Goal: Check status: Check status

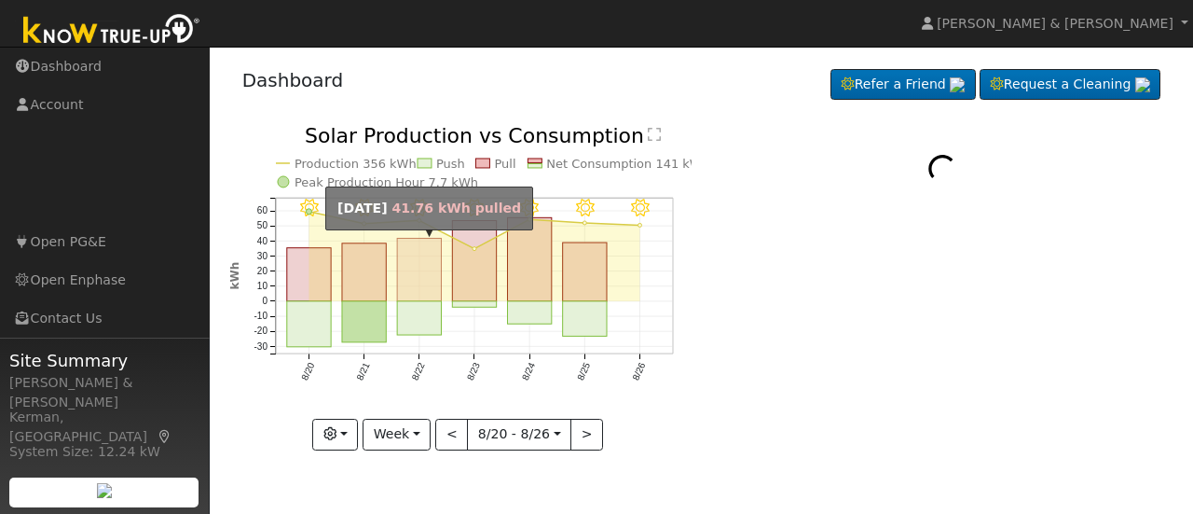
click at [402, 295] on rect "onclick=""" at bounding box center [419, 270] width 44 height 62
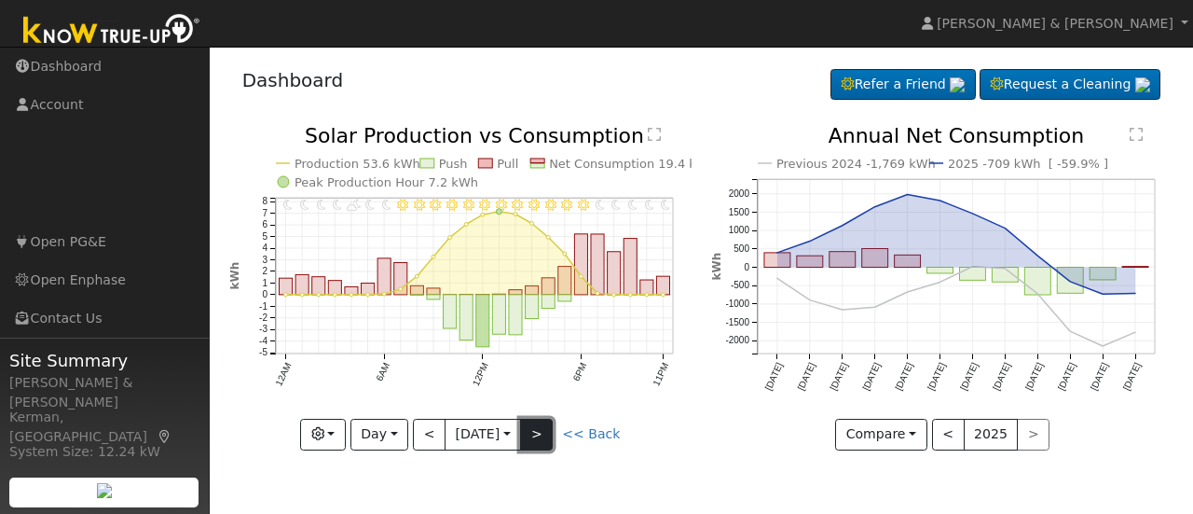
click at [551, 421] on button ">" at bounding box center [536, 435] width 33 height 32
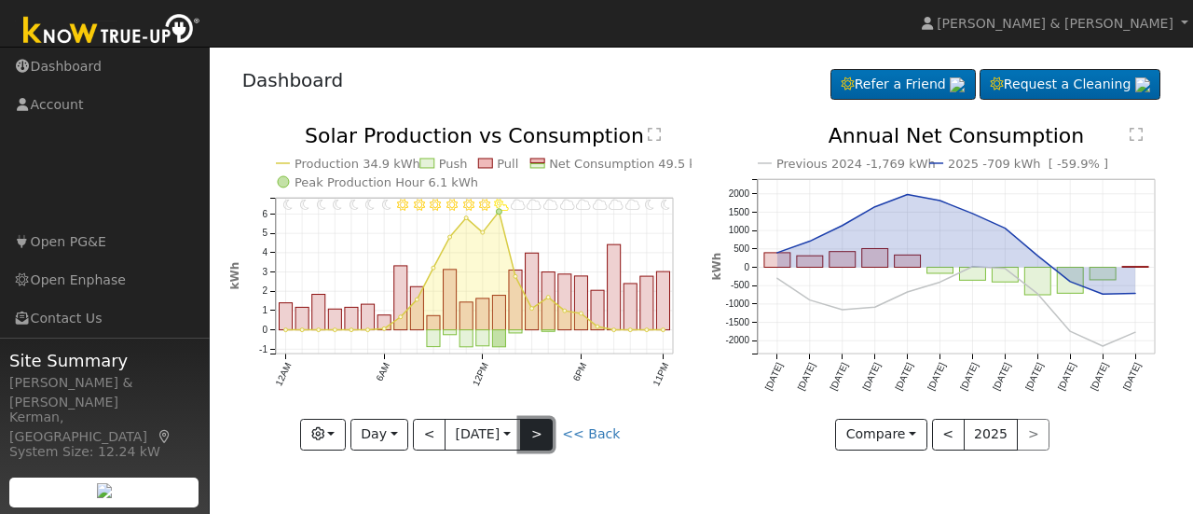
click at [551, 421] on button ">" at bounding box center [536, 435] width 33 height 32
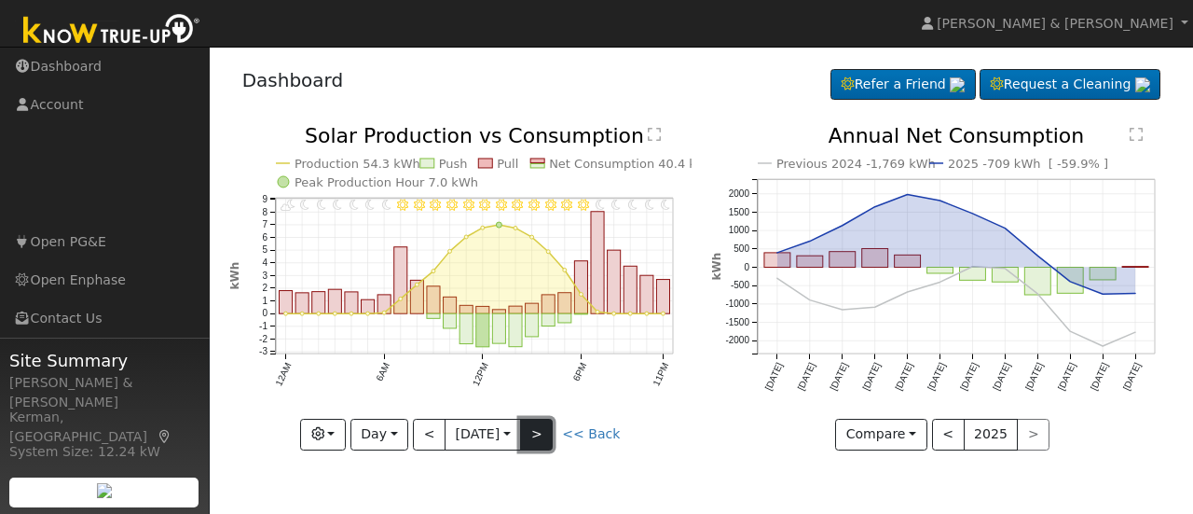
click at [551, 421] on button ">" at bounding box center [536, 435] width 33 height 32
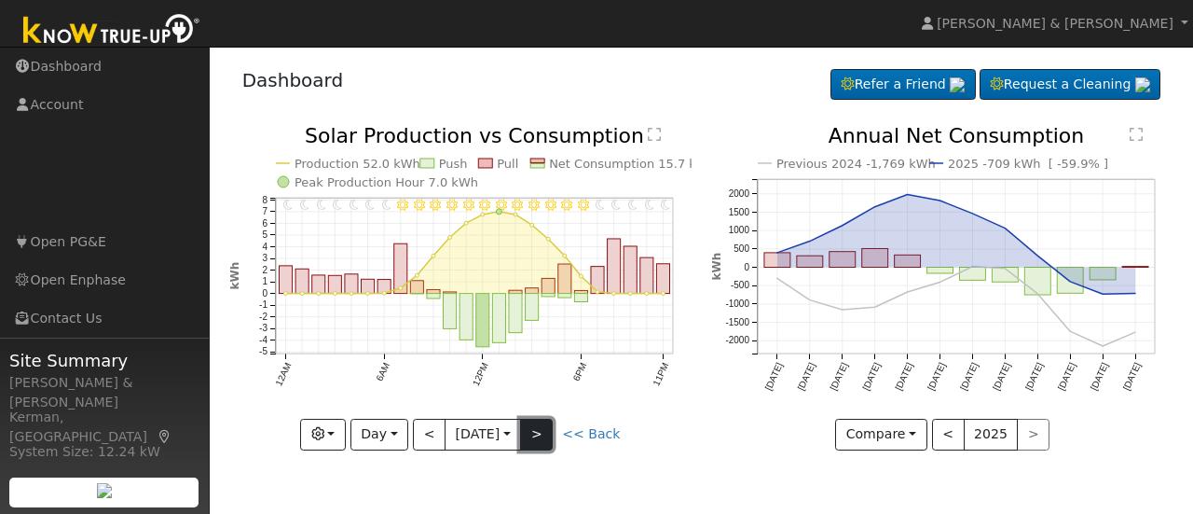
click at [551, 421] on button ">" at bounding box center [536, 435] width 33 height 32
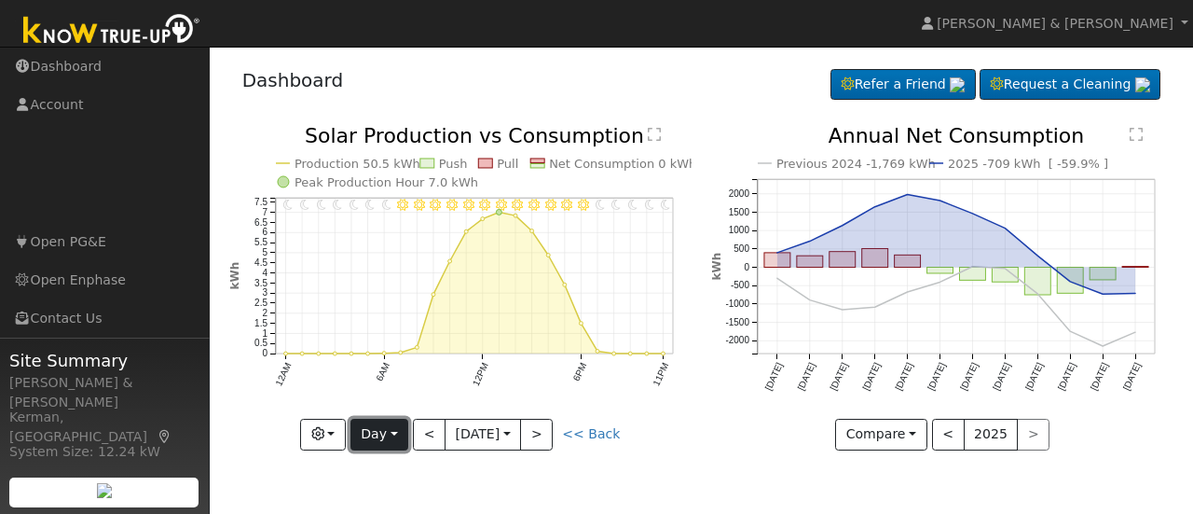
click at [394, 436] on button "Day" at bounding box center [380, 435] width 58 height 32
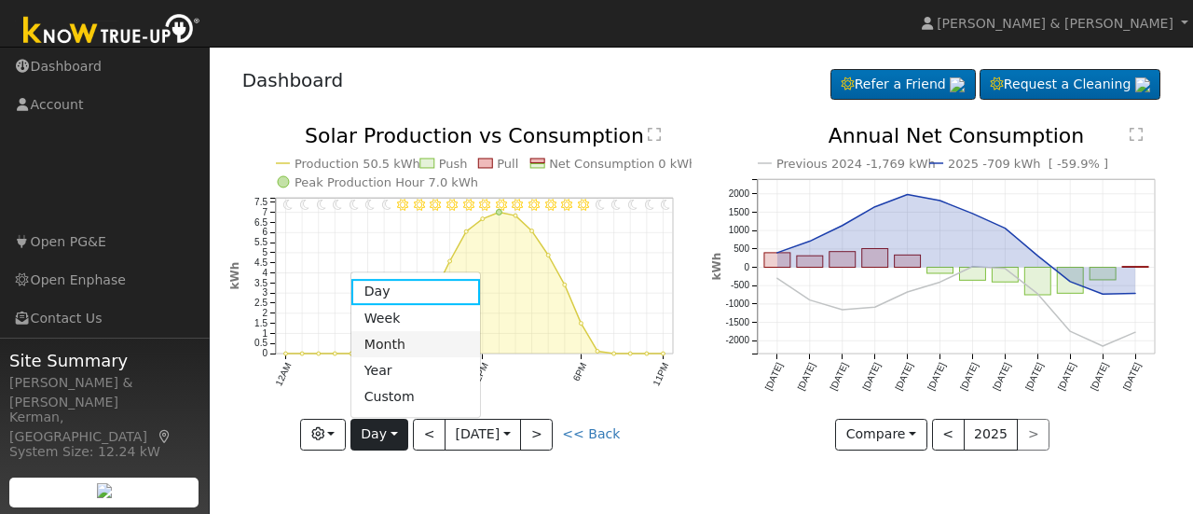
click at [411, 348] on link "Month" at bounding box center [416, 344] width 130 height 26
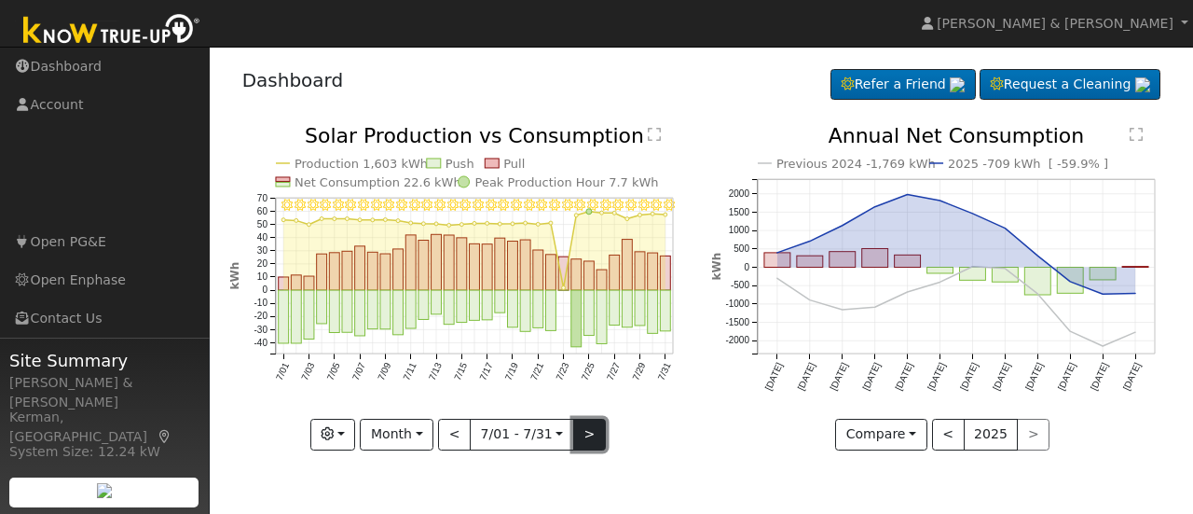
click at [587, 428] on button ">" at bounding box center [589, 435] width 33 height 32
type input "[DATE]"
